Goal: Information Seeking & Learning: Find specific page/section

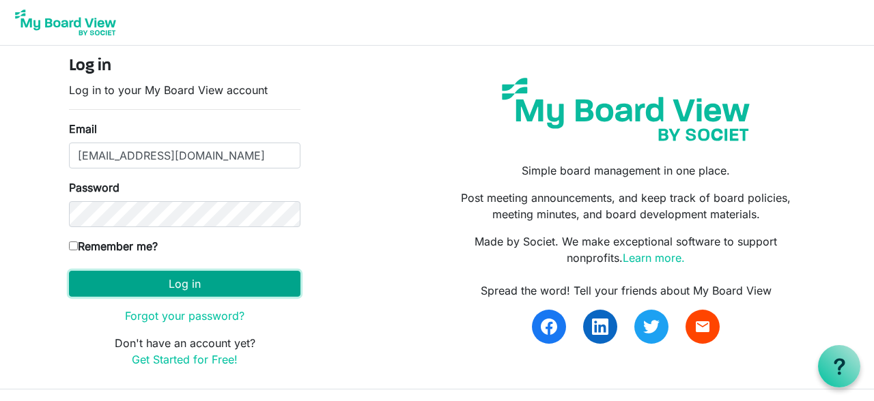
click at [197, 279] on button "Log in" at bounding box center [184, 284] width 231 height 26
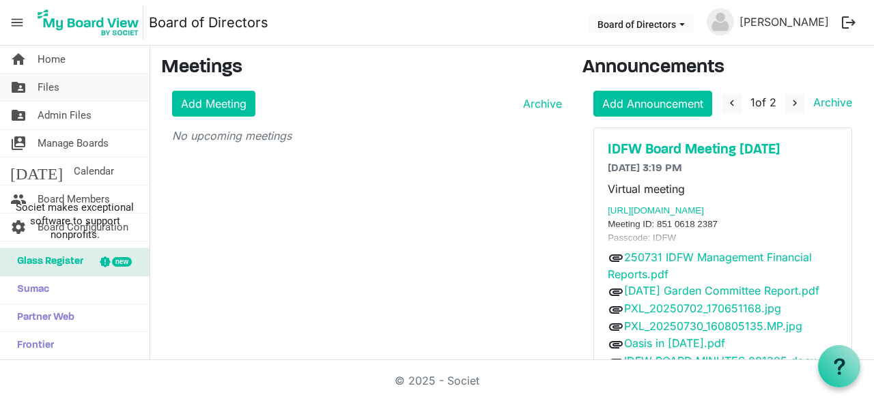
click at [66, 88] on link "folder_shared Files" at bounding box center [74, 87] width 149 height 27
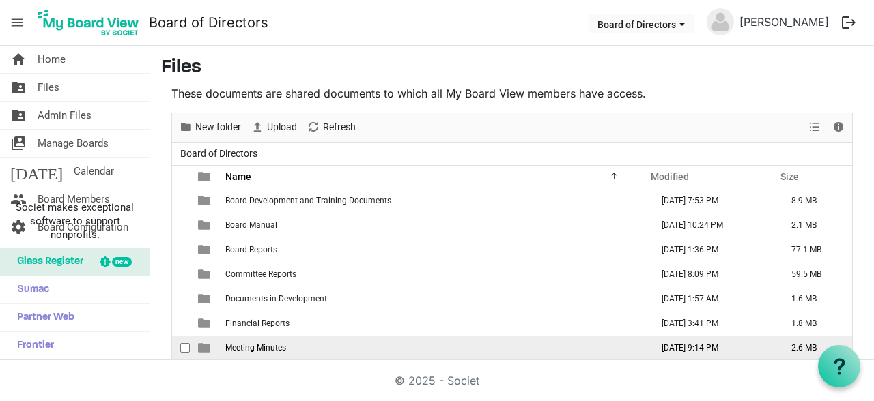
click at [297, 349] on td "Meeting Minutes" at bounding box center [434, 348] width 426 height 25
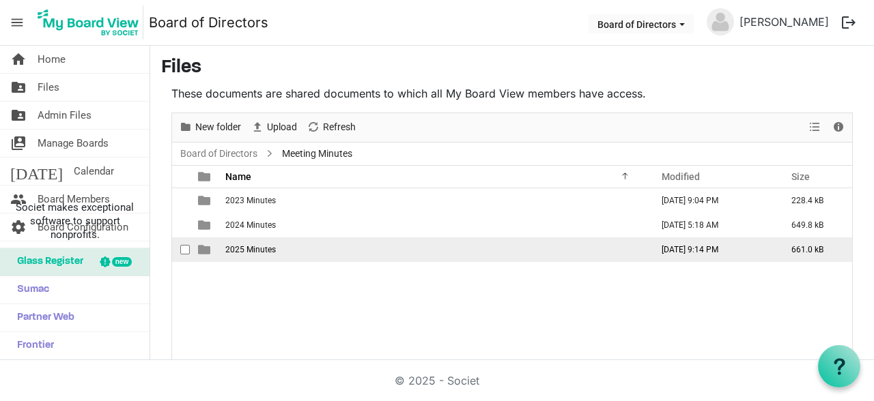
click at [271, 248] on span "2025 Minutes" at bounding box center [250, 250] width 51 height 10
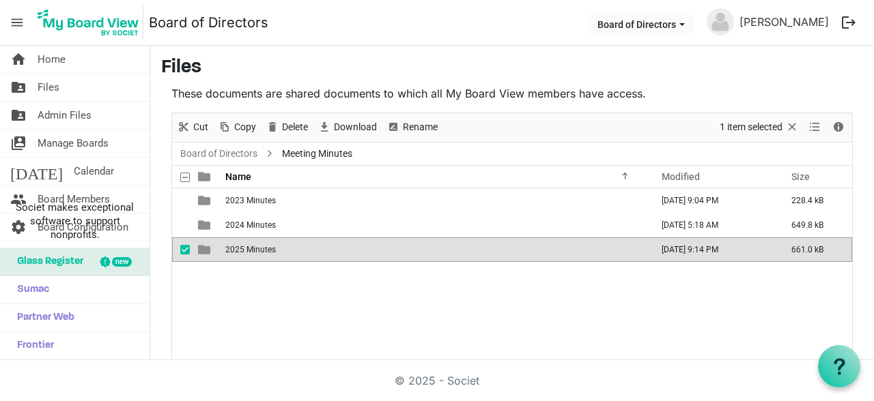
click at [271, 248] on span "2025 Minutes" at bounding box center [250, 250] width 51 height 10
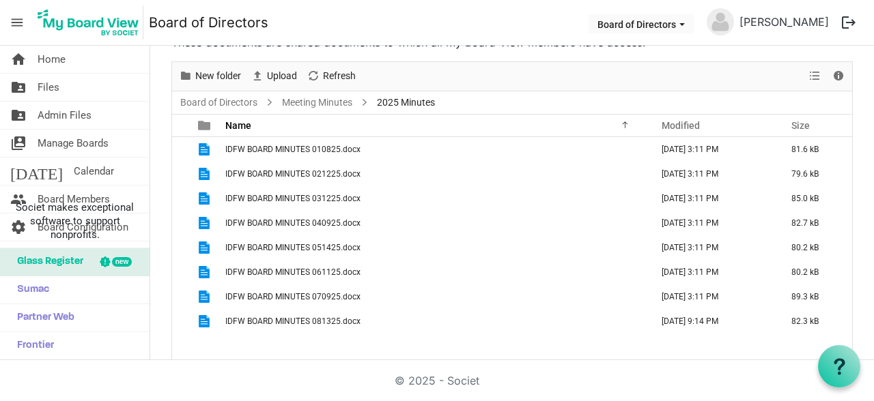
scroll to position [70, 0]
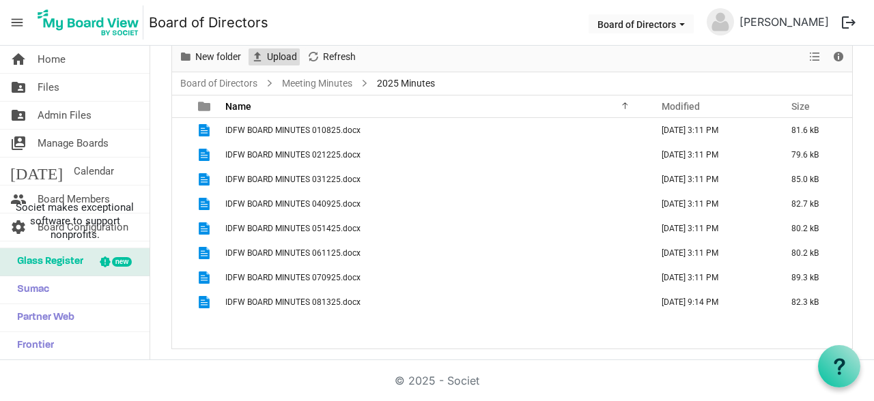
click at [291, 52] on span "Upload" at bounding box center [282, 56] width 33 height 17
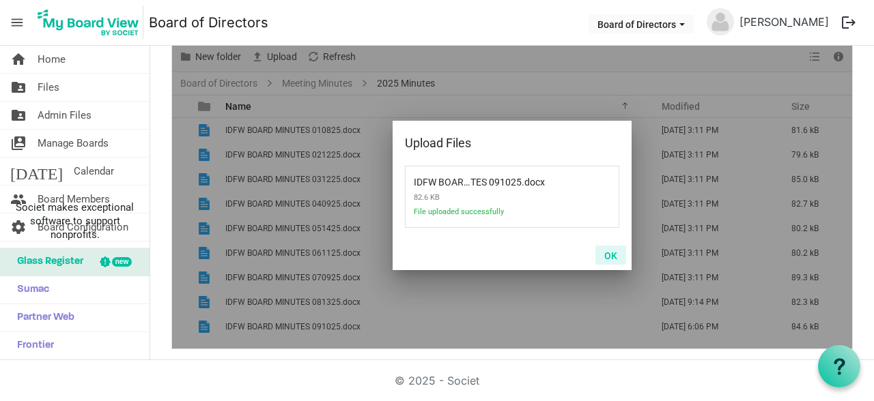
click at [613, 254] on button "OK" at bounding box center [610, 255] width 31 height 19
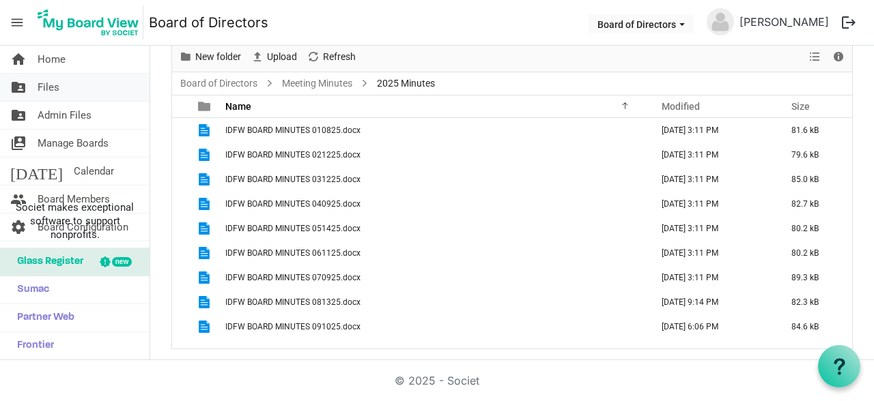
click at [50, 91] on span "Files" at bounding box center [49, 87] width 22 height 27
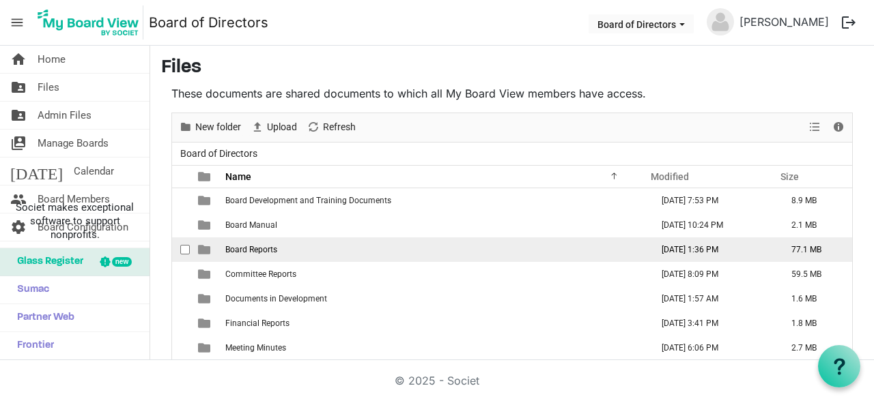
click at [227, 251] on span "Board Reports" at bounding box center [251, 250] width 52 height 10
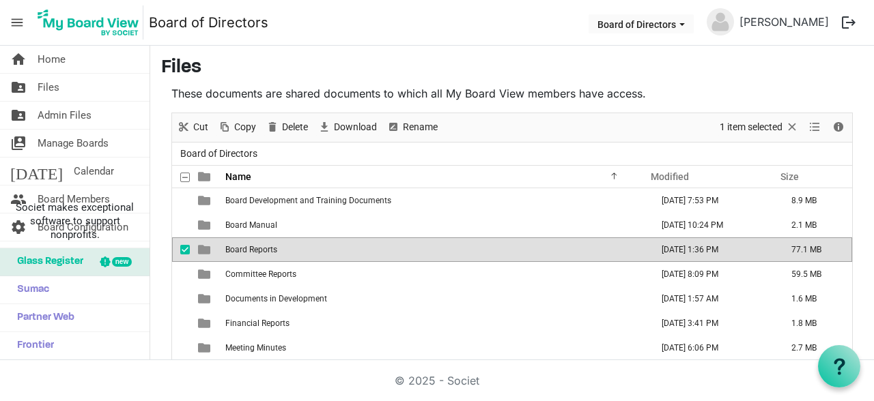
click at [227, 251] on span "Board Reports" at bounding box center [251, 250] width 52 height 10
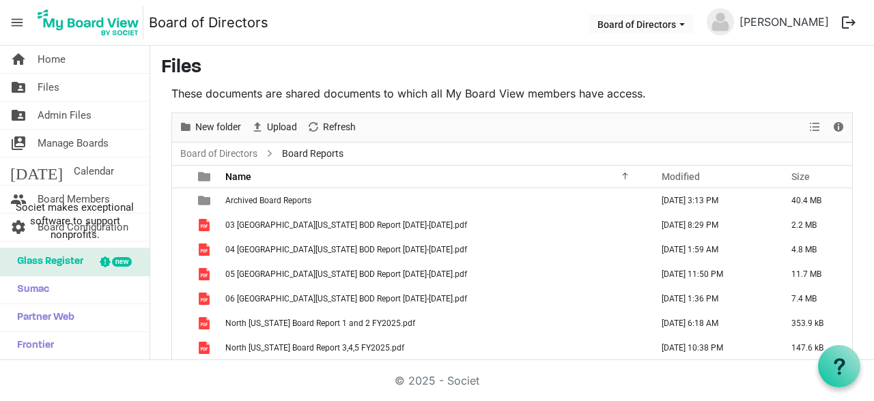
click at [298, 152] on span "Board Reports" at bounding box center [312, 153] width 67 height 17
click at [227, 154] on link "Board of Directors" at bounding box center [218, 153] width 83 height 17
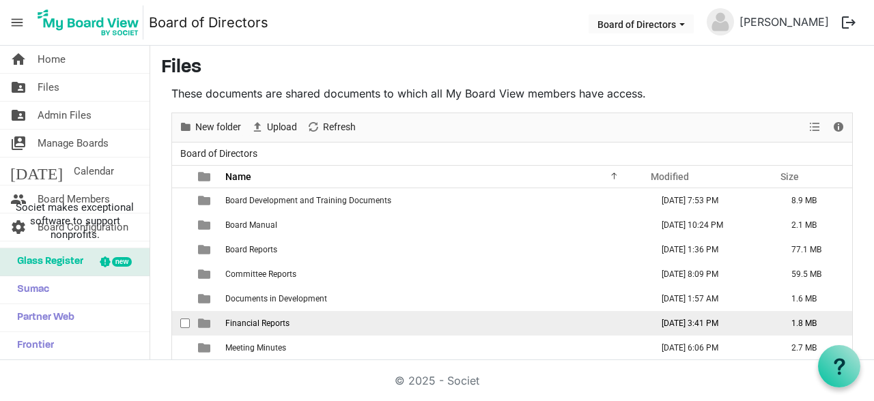
click at [248, 323] on span "Financial Reports" at bounding box center [257, 324] width 64 height 10
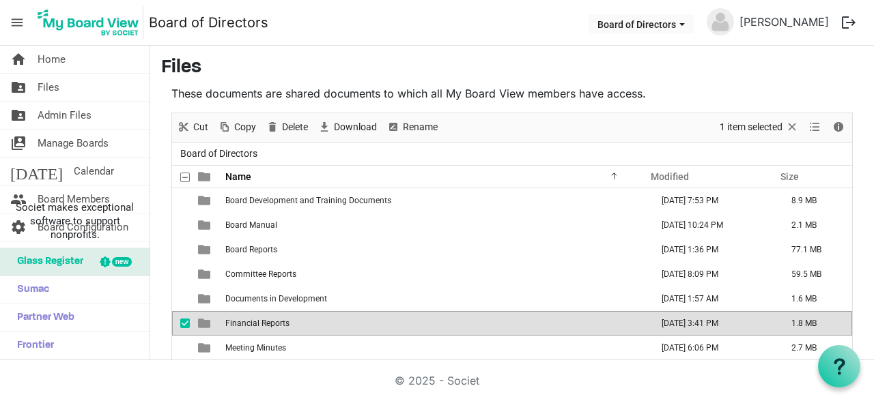
click at [248, 323] on span "Financial Reports" at bounding box center [257, 324] width 64 height 10
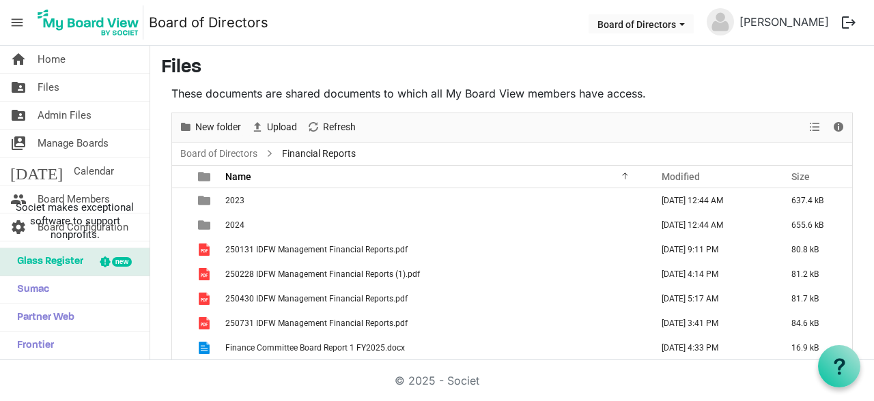
scroll to position [70, 0]
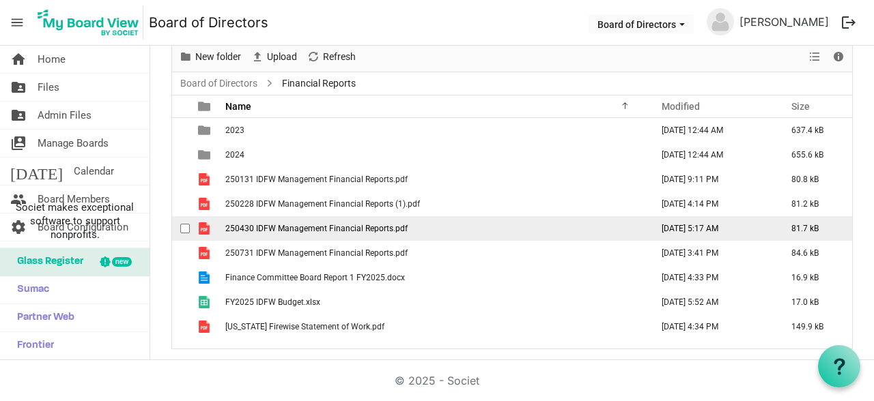
click at [371, 231] on span "250430 IDFW Management Financial Reports.pdf" at bounding box center [316, 229] width 182 height 10
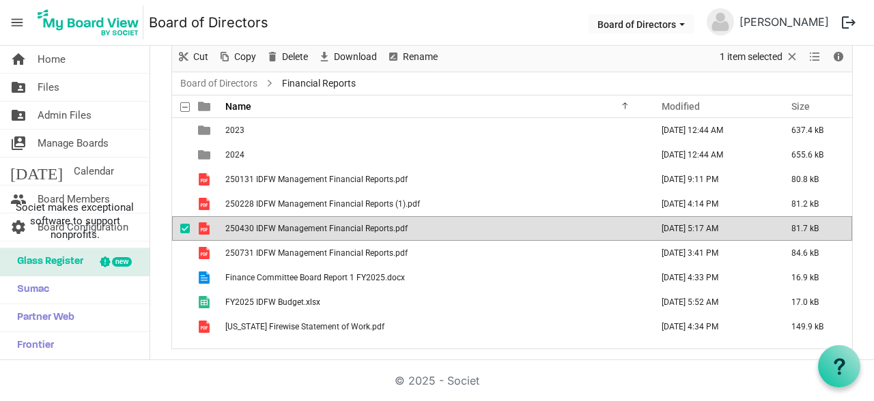
click at [371, 231] on span "250430 IDFW Management Financial Reports.pdf" at bounding box center [316, 229] width 182 height 10
click at [240, 81] on link "Board of Directors" at bounding box center [218, 83] width 83 height 17
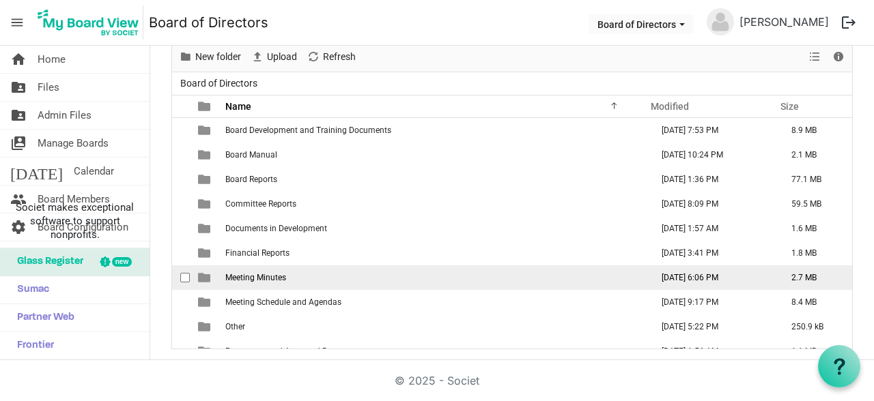
click at [288, 278] on td "Meeting Minutes" at bounding box center [434, 278] width 426 height 25
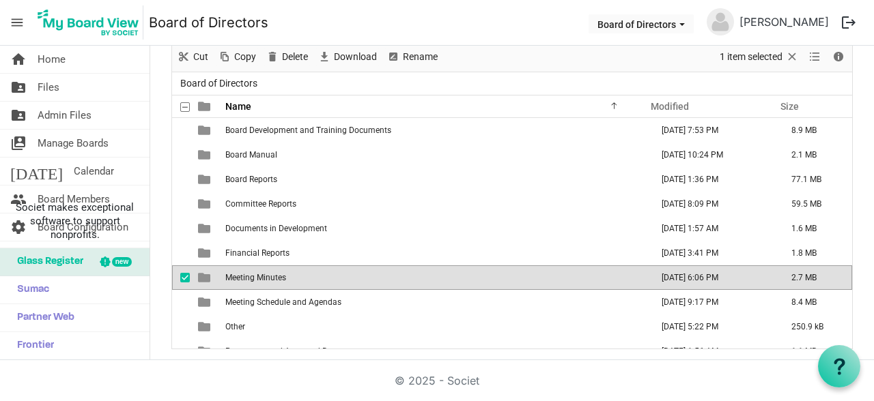
click at [288, 278] on td "Meeting Minutes" at bounding box center [434, 278] width 426 height 25
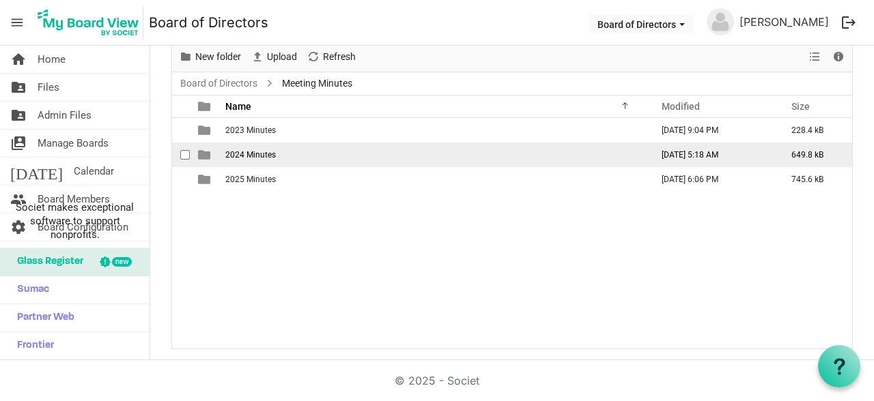
click at [267, 145] on td "2024 Minutes" at bounding box center [434, 155] width 426 height 25
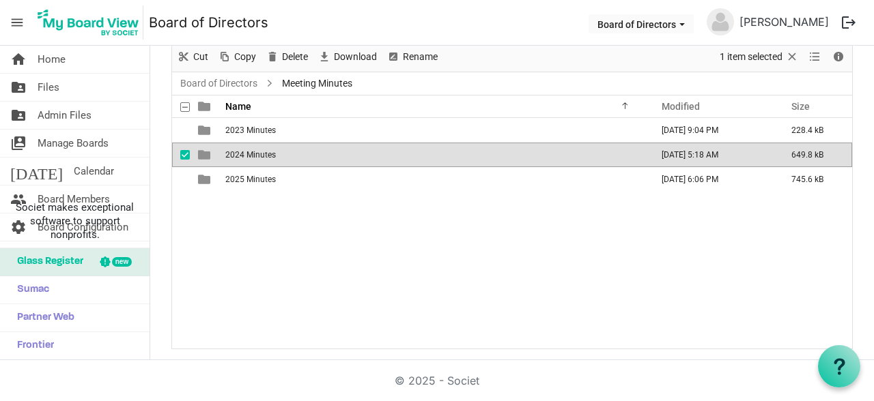
click at [267, 145] on td "2024 Minutes" at bounding box center [434, 155] width 426 height 25
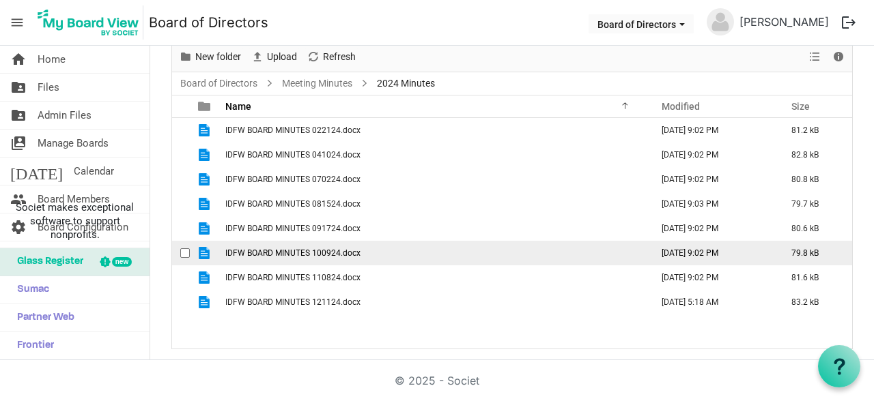
click at [358, 259] on td "IDFW BOARD MINUTES 100924.docx" at bounding box center [434, 253] width 426 height 25
